Goal: Navigation & Orientation: Find specific page/section

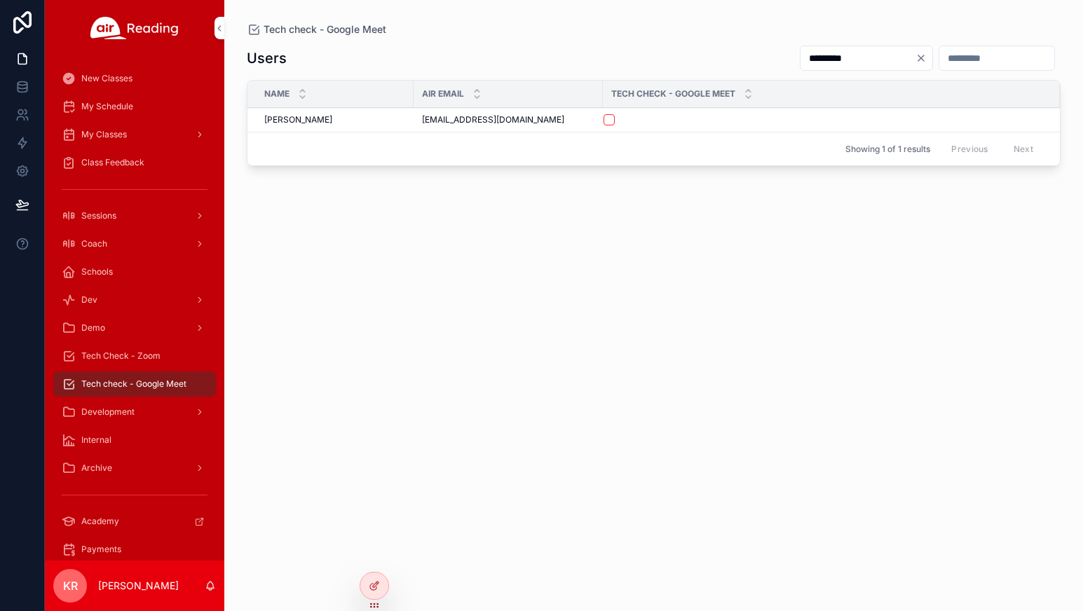
type input "*********"
click at [918, 60] on icon "Clear" at bounding box center [921, 58] width 6 height 6
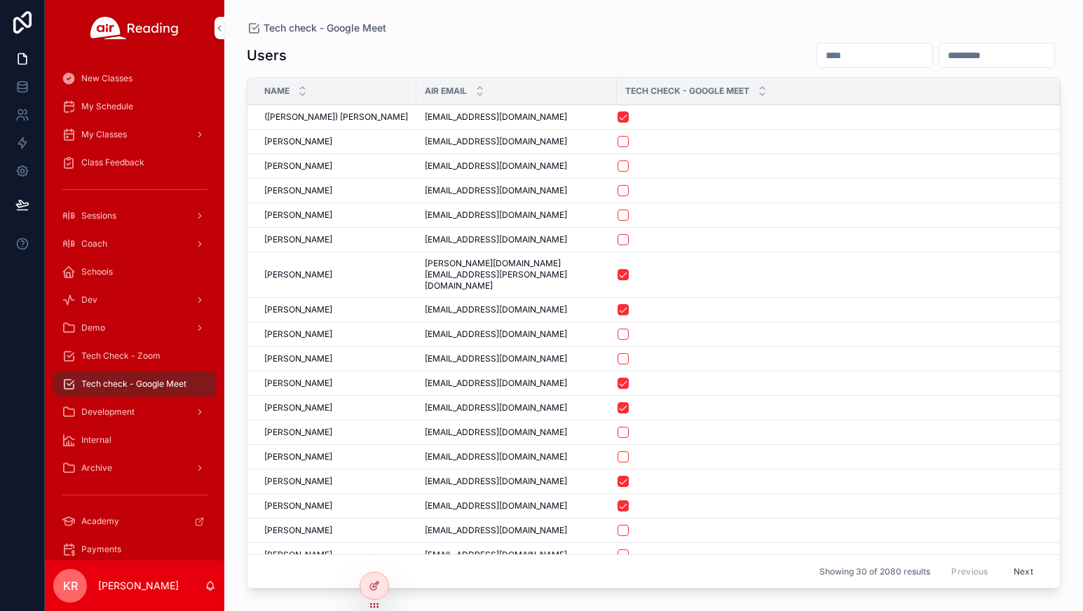
click at [118, 107] on span "My Schedule" at bounding box center [107, 106] width 52 height 11
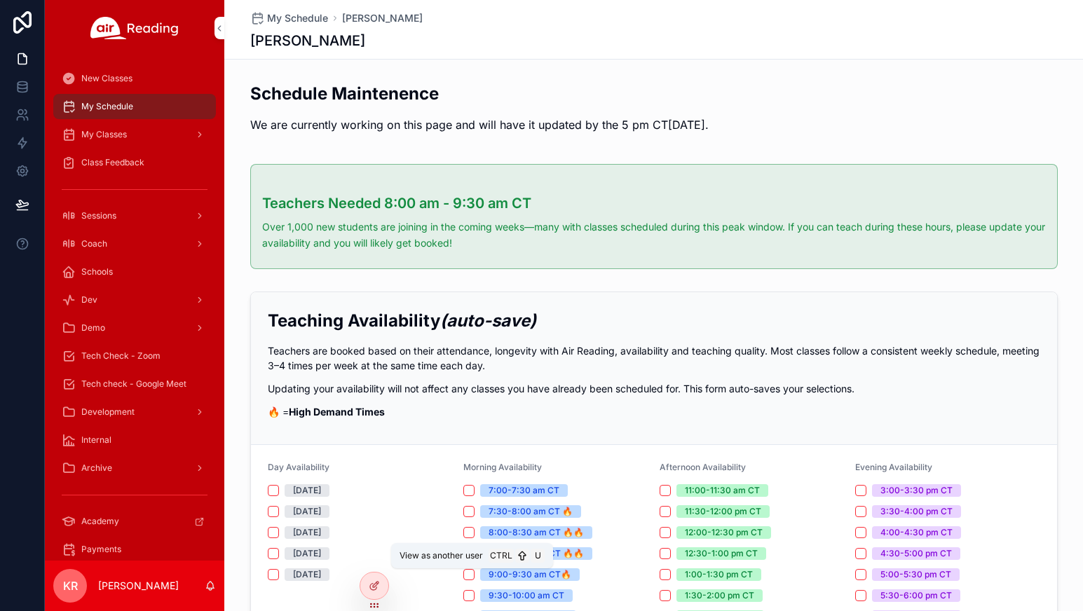
click at [0, 0] on icon at bounding box center [0, 0] width 0 height 0
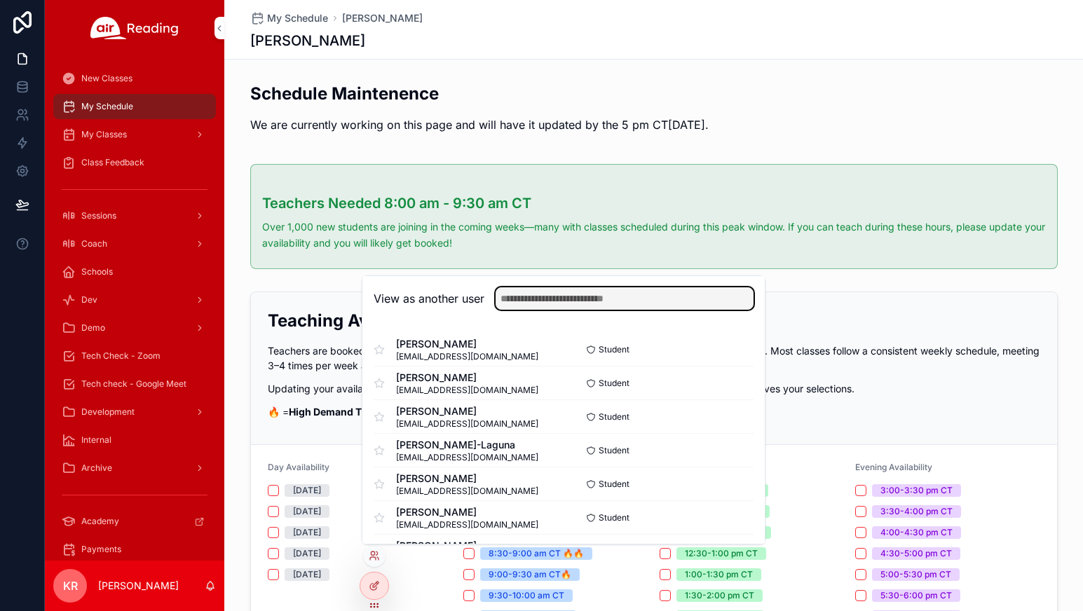
click at [556, 303] on input "text" at bounding box center [624, 298] width 258 height 22
type input "*****"
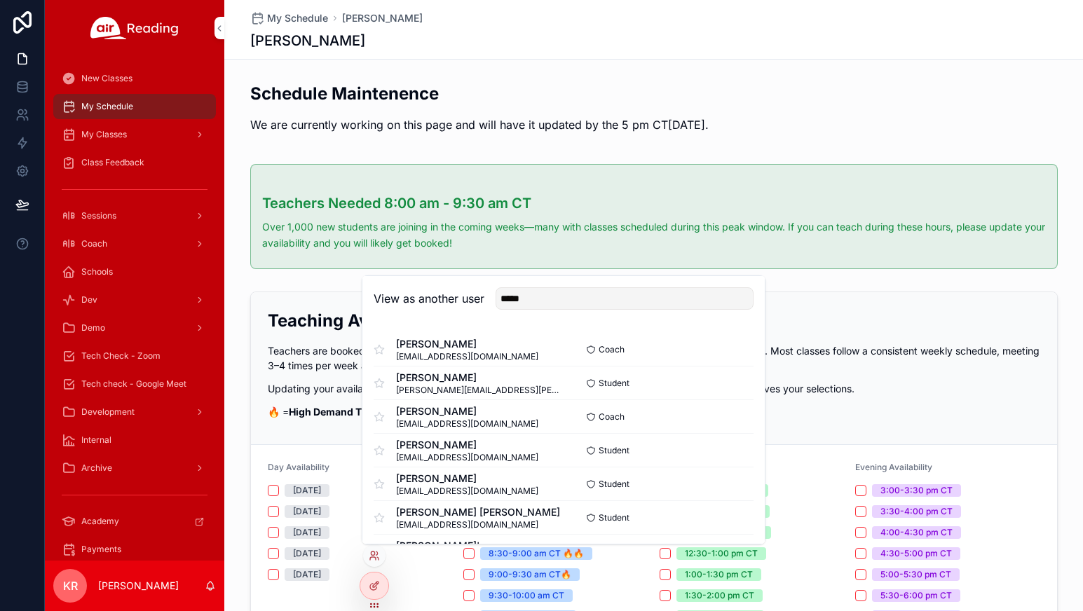
click at [0, 0] on button "Select" at bounding box center [0, 0] width 0 height 0
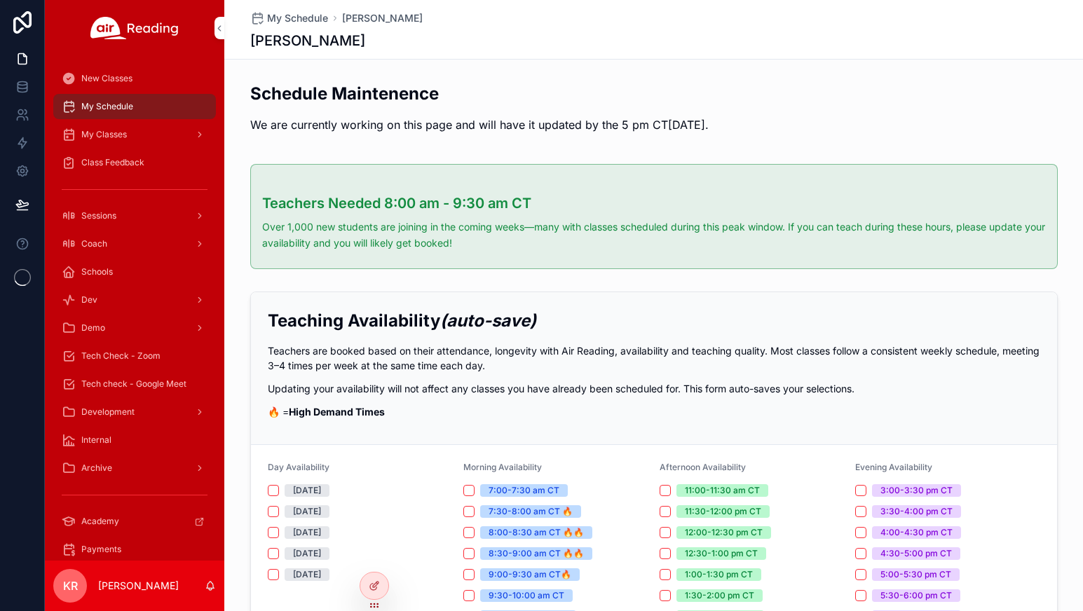
click at [0, 0] on icon at bounding box center [0, 0] width 0 height 0
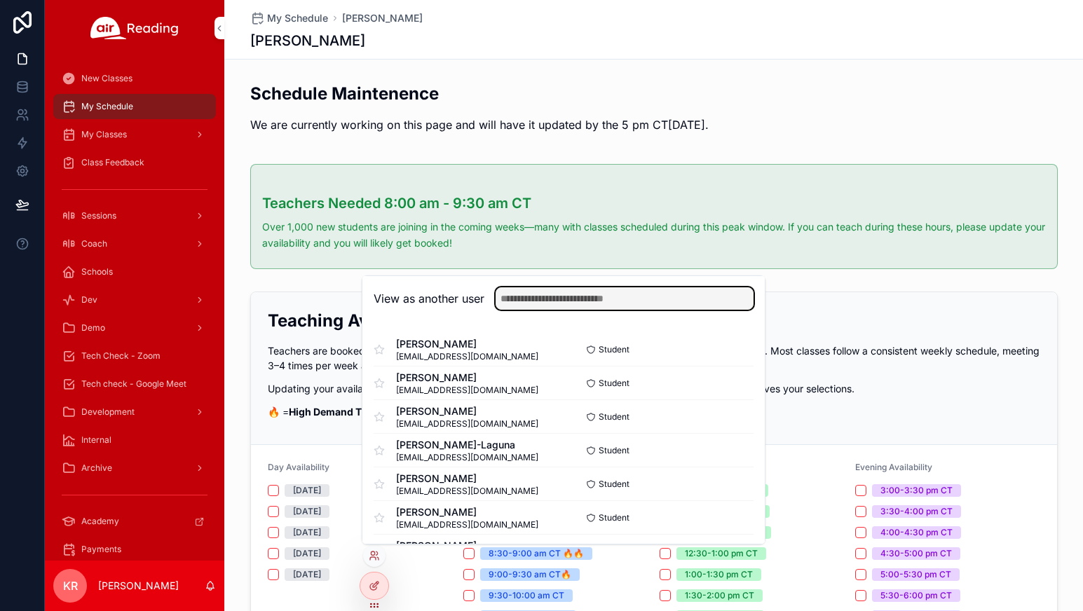
click at [558, 296] on input "text" at bounding box center [624, 298] width 258 height 22
type input "*****"
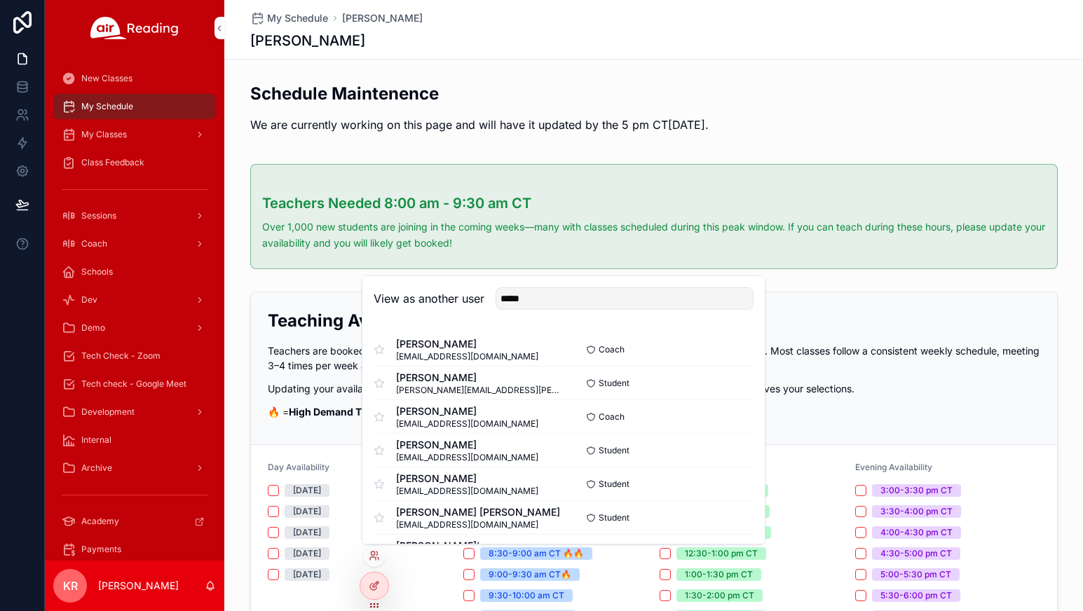
click at [0, 0] on button "Select" at bounding box center [0, 0] width 0 height 0
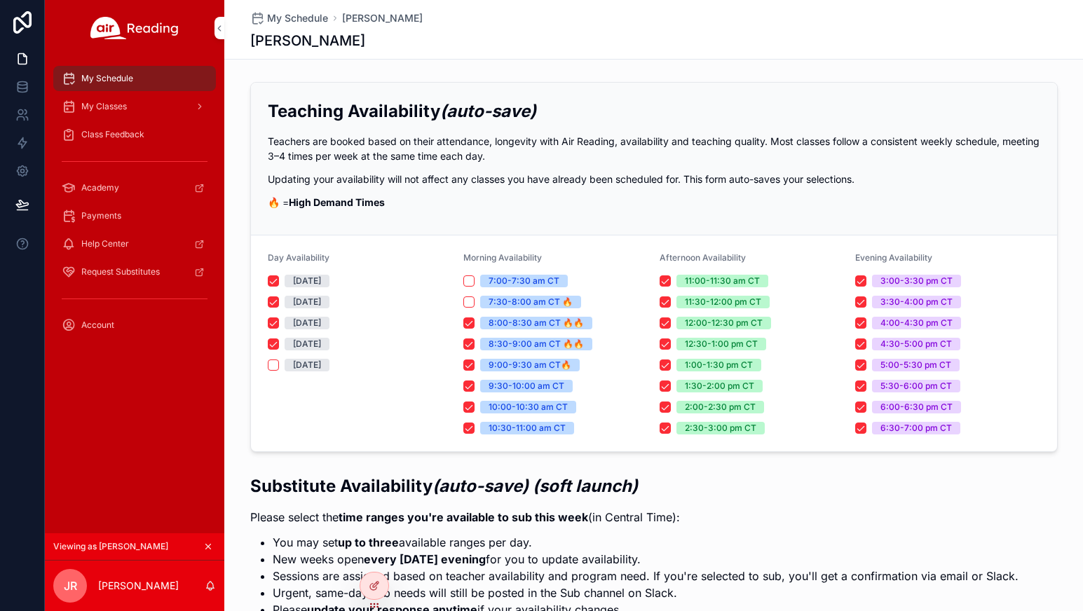
click at [136, 107] on div "My Classes" at bounding box center [135, 106] width 146 height 22
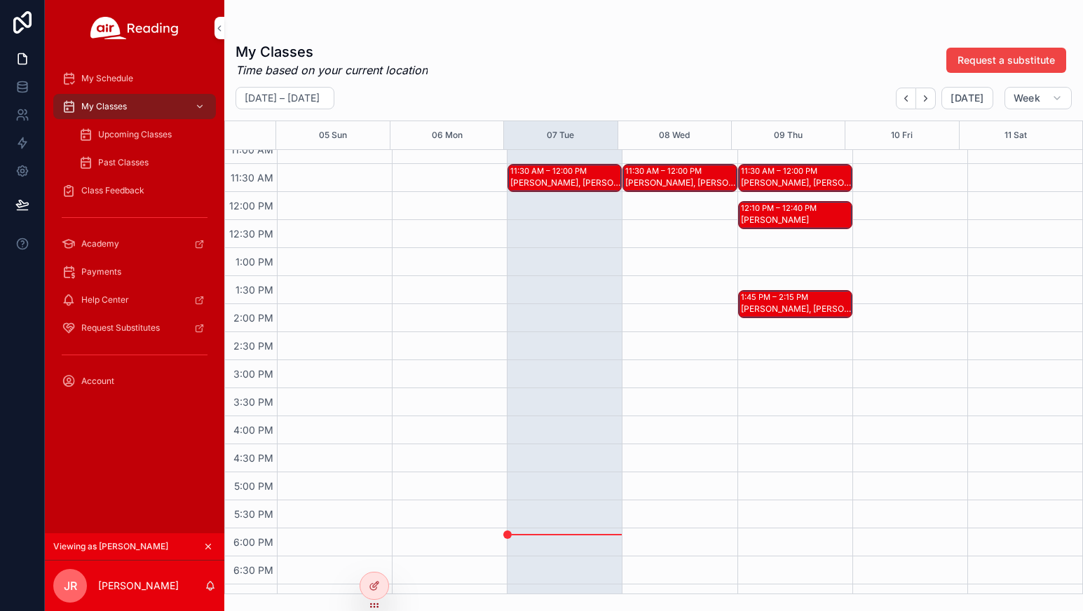
scroll to position [491, 0]
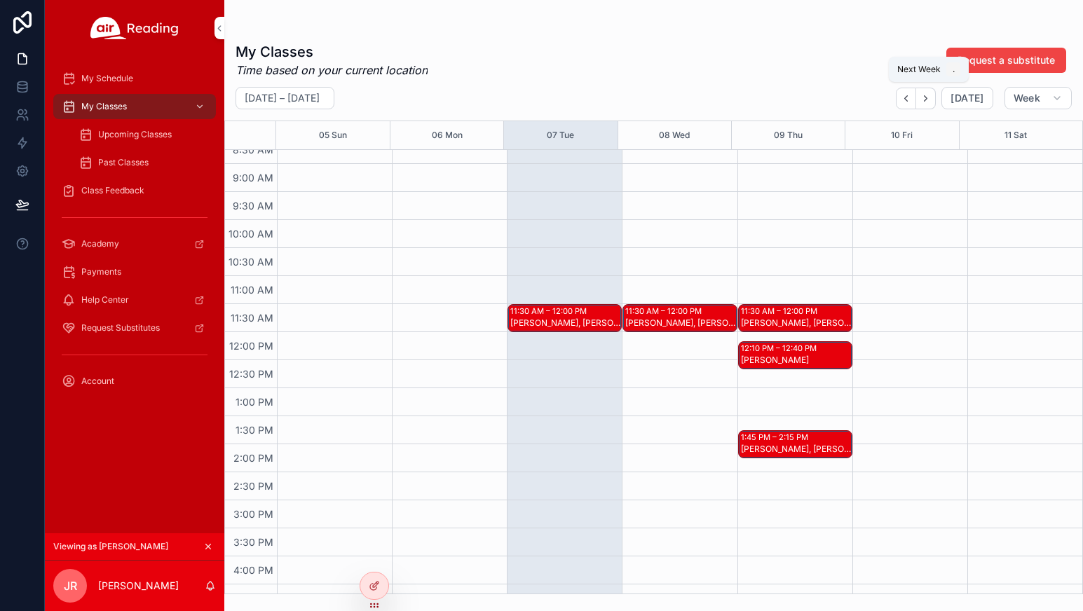
click at [926, 104] on button "Next" at bounding box center [926, 99] width 20 height 22
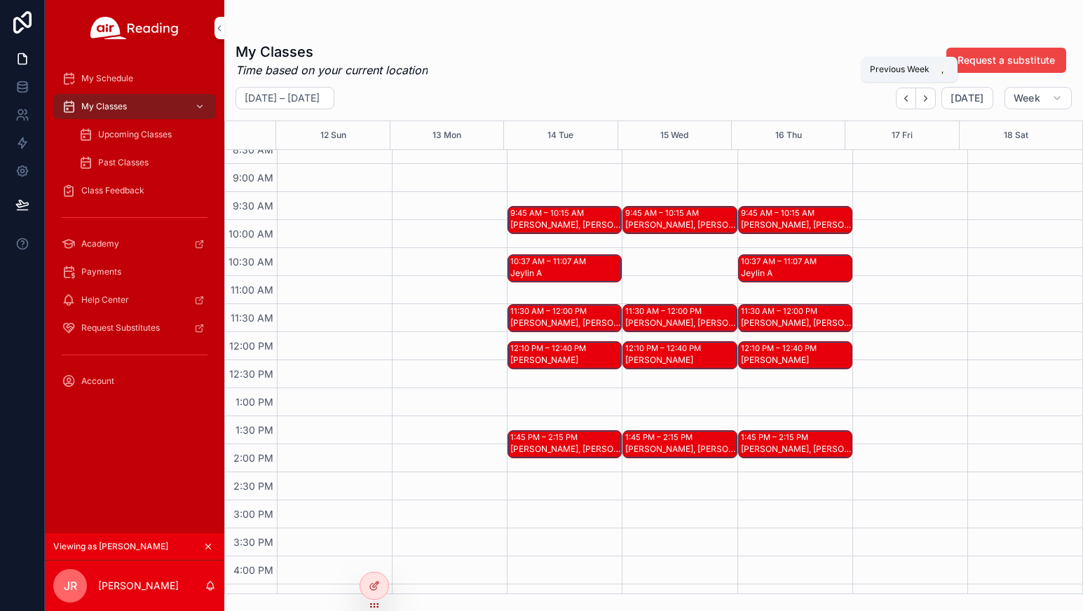
click at [906, 102] on icon "Back" at bounding box center [905, 98] width 11 height 11
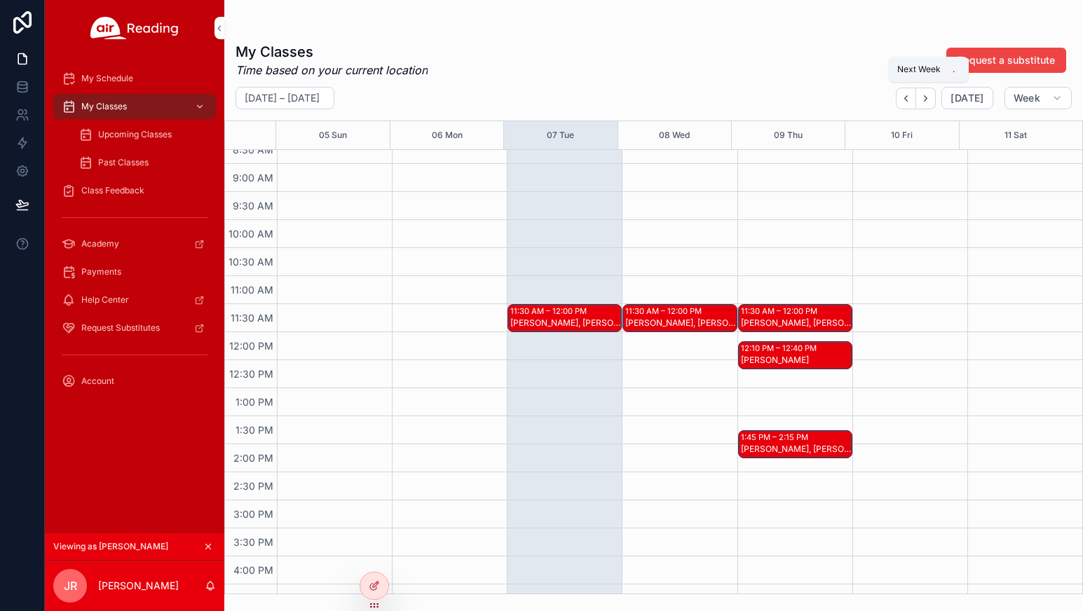
click at [927, 102] on icon "Next" at bounding box center [925, 98] width 11 height 11
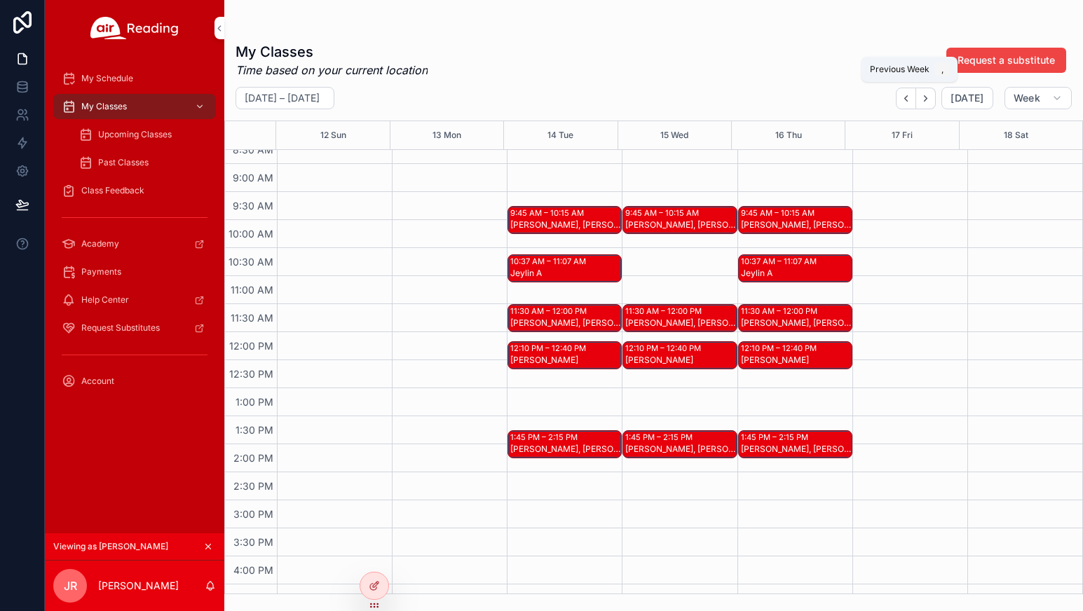
click at [909, 104] on button "Back" at bounding box center [906, 99] width 20 height 22
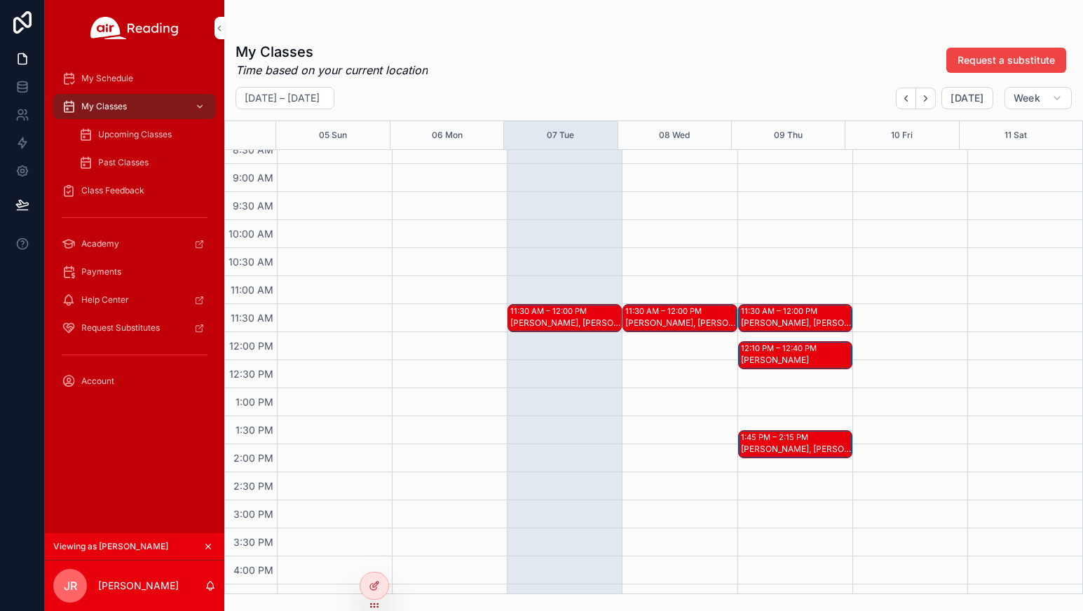
click at [139, 141] on div "Upcoming Classes" at bounding box center [142, 134] width 129 height 22
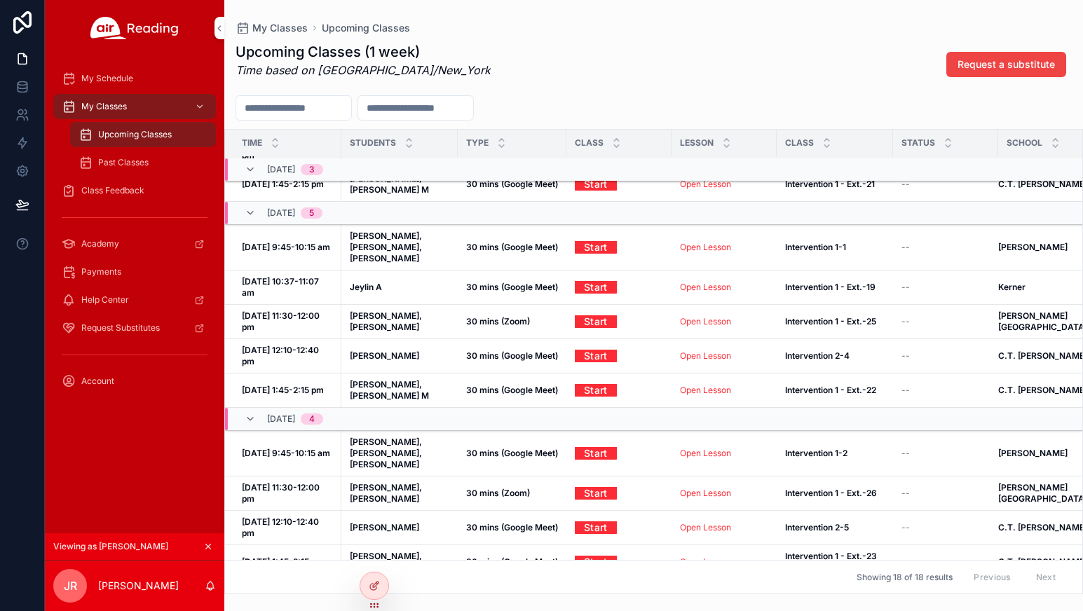
scroll to position [210, 0]
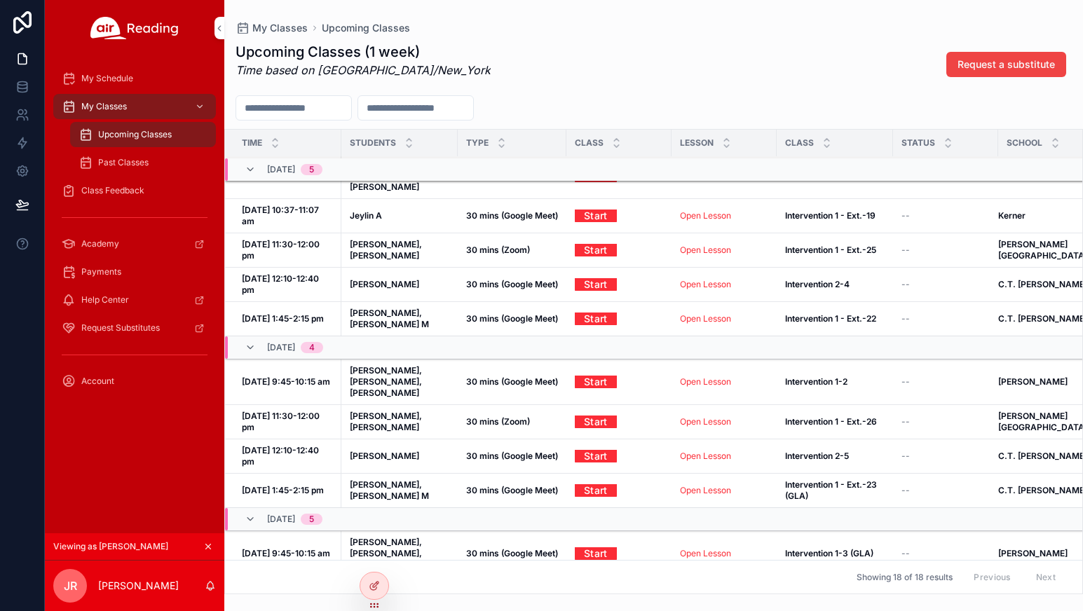
click at [100, 73] on span "My Schedule" at bounding box center [107, 78] width 52 height 11
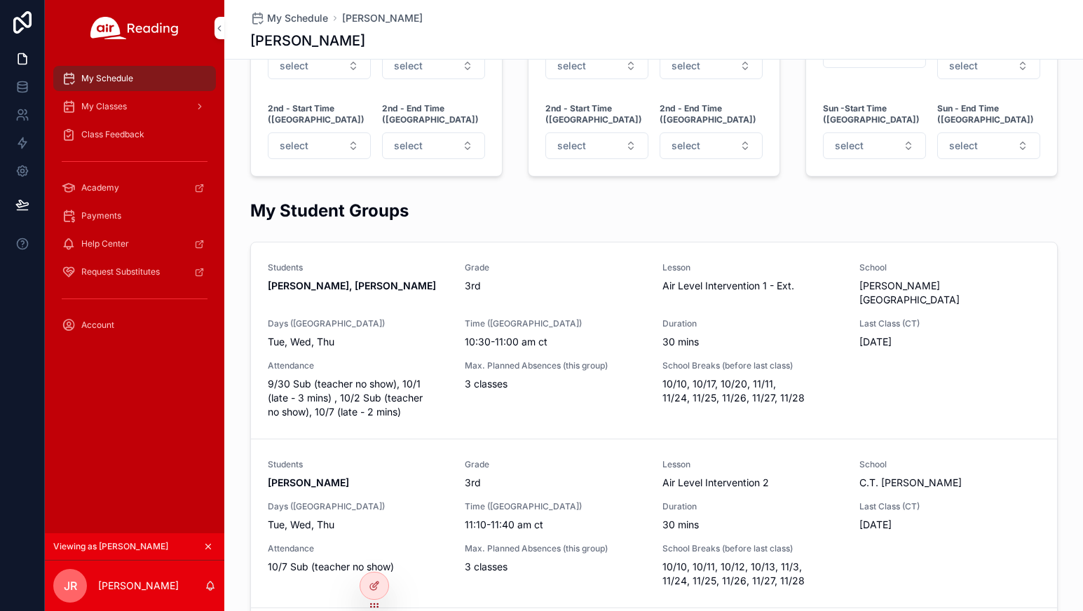
click at [126, 100] on div "My Classes" at bounding box center [135, 106] width 146 height 22
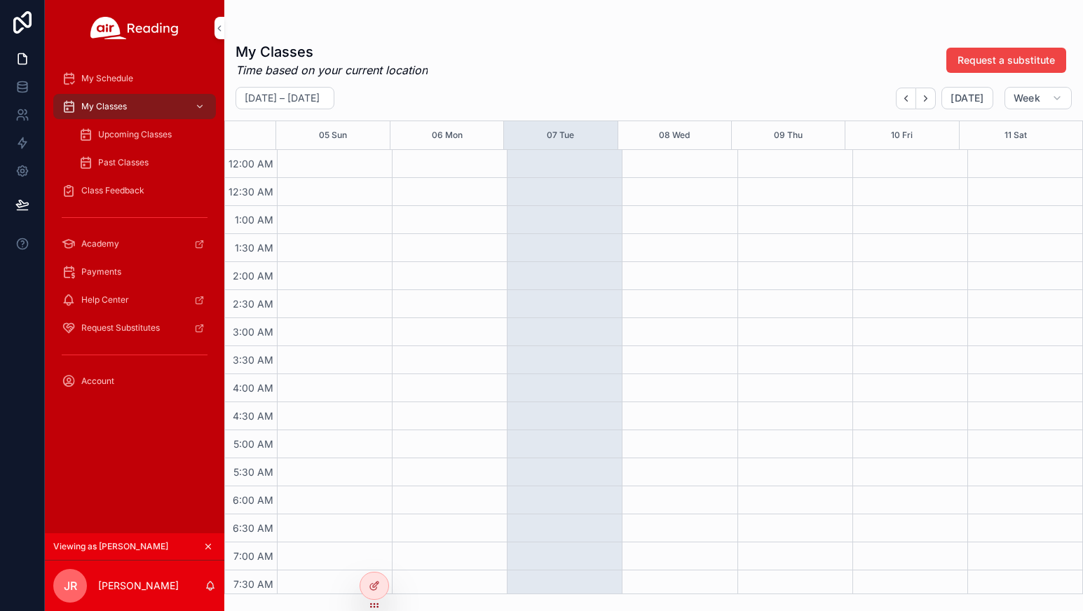
click at [209, 545] on icon "scrollable content" at bounding box center [208, 547] width 10 height 10
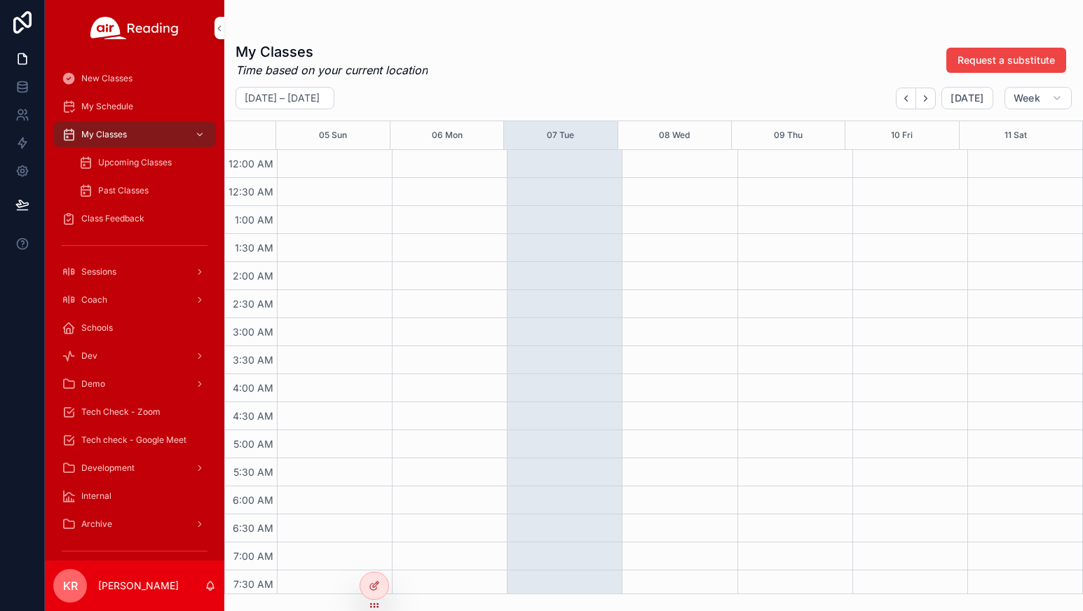
click at [151, 416] on span "Tech Check - Zoom" at bounding box center [120, 411] width 79 height 11
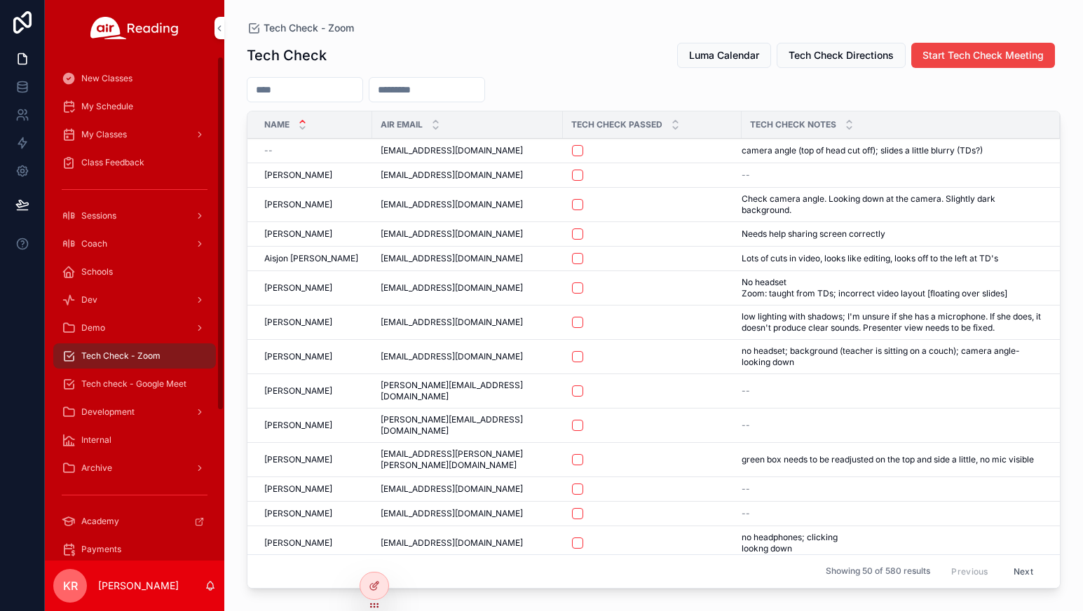
click at [725, 61] on span "Luma Calendar" at bounding box center [724, 55] width 70 height 14
